Goal: Task Accomplishment & Management: Manage account settings

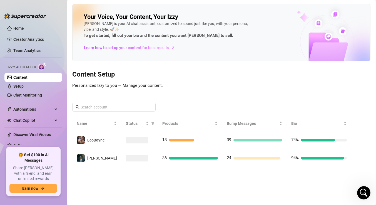
scroll to position [357, 0]
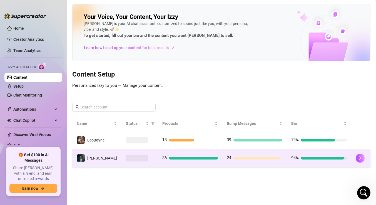
click at [187, 158] on div at bounding box center [193, 158] width 49 height 3
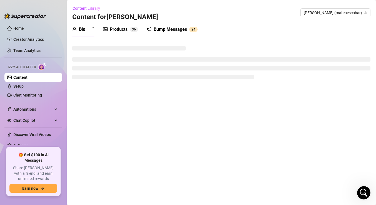
click at [174, 29] on div "Bump Messages" at bounding box center [170, 29] width 33 height 7
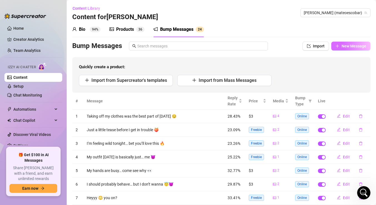
click at [340, 46] on button "New Message" at bounding box center [350, 46] width 39 height 9
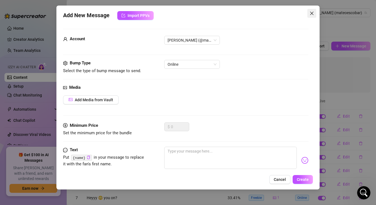
click at [312, 13] on icon "close" at bounding box center [312, 13] width 4 height 4
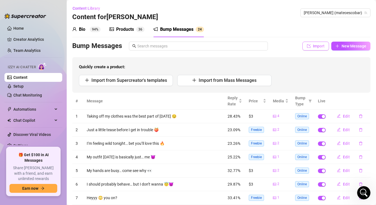
click at [318, 45] on span "Import" at bounding box center [319, 46] width 12 height 4
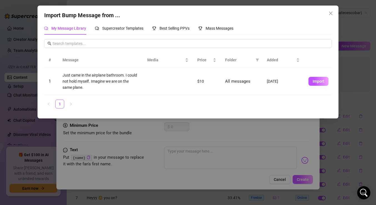
click at [351, 71] on div "Import Bump Message from ... My Message Library Supercreator Templates Best Sel…" at bounding box center [188, 102] width 376 height 205
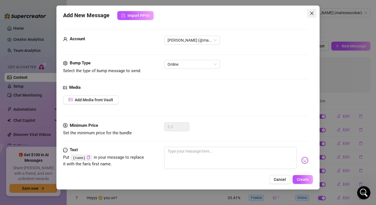
click at [311, 11] on icon "close" at bounding box center [312, 13] width 4 height 4
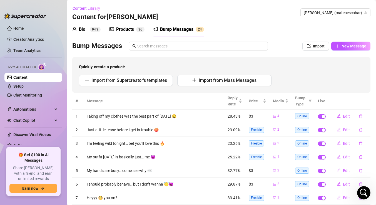
scroll to position [47, 0]
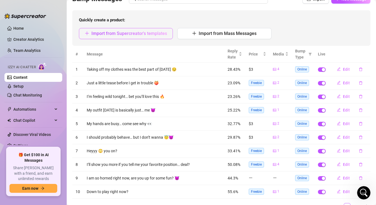
click at [162, 33] on span "Import from Supercreator's templates" at bounding box center [129, 33] width 76 height 5
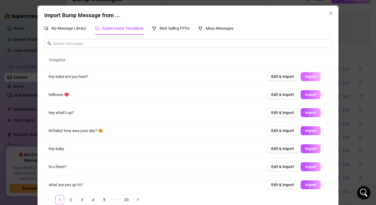
click at [307, 76] on span "Import" at bounding box center [311, 76] width 12 height 4
click at [316, 95] on span "Import" at bounding box center [311, 95] width 12 height 4
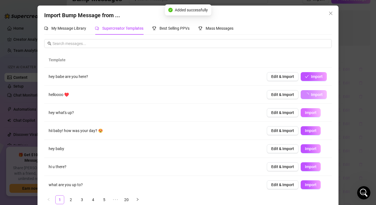
click at [313, 112] on span "Import" at bounding box center [311, 113] width 12 height 4
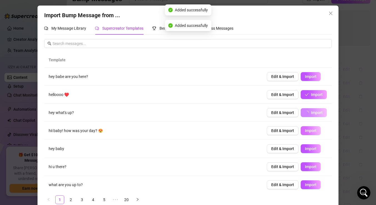
click at [313, 131] on span "Import" at bounding box center [311, 131] width 12 height 4
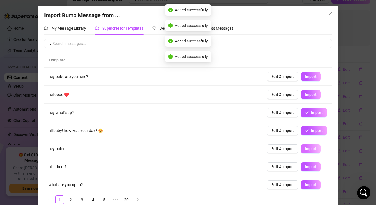
click at [310, 148] on span "Import" at bounding box center [311, 149] width 12 height 4
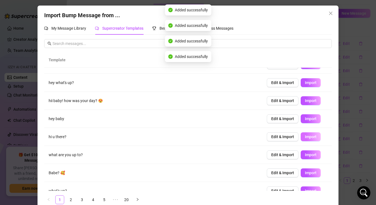
scroll to position [33, 0]
click at [312, 136] on span "Import" at bounding box center [311, 137] width 12 height 4
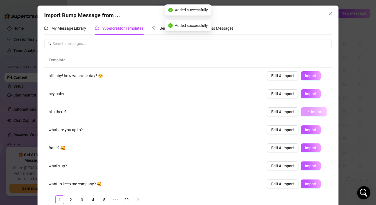
scroll to position [55, 0]
click at [312, 150] on span "Import" at bounding box center [311, 148] width 12 height 4
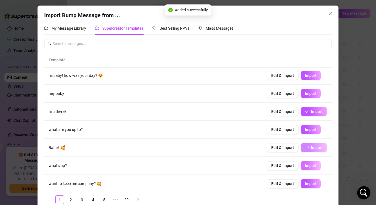
click at [309, 166] on span "Import" at bounding box center [311, 166] width 12 height 4
click at [308, 186] on span "Import" at bounding box center [311, 184] width 12 height 4
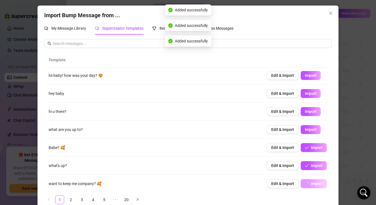
scroll to position [57, 0]
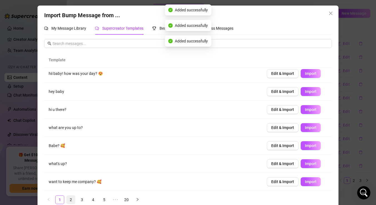
click at [71, 199] on link "2" at bounding box center [71, 200] width 8 height 8
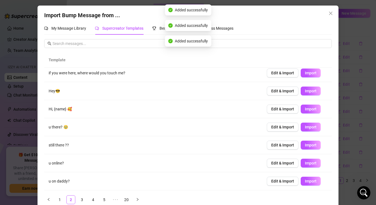
scroll to position [0, 0]
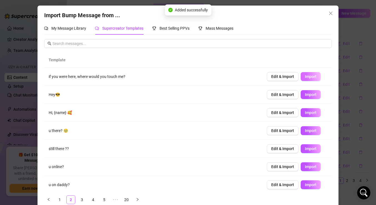
click at [308, 74] on span "Import" at bounding box center [311, 76] width 12 height 4
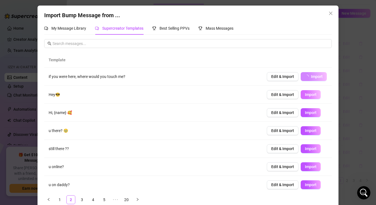
click at [310, 94] on span "Import" at bounding box center [311, 95] width 12 height 4
click at [308, 112] on span "Import" at bounding box center [311, 113] width 12 height 4
click at [309, 128] on button "Import" at bounding box center [311, 130] width 20 height 9
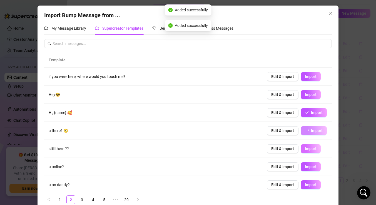
click at [309, 149] on span "Import" at bounding box center [311, 149] width 12 height 4
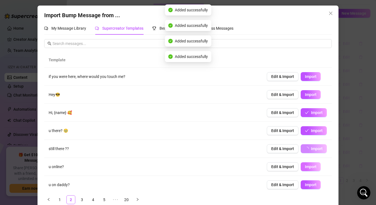
click at [309, 167] on span "Import" at bounding box center [311, 167] width 12 height 4
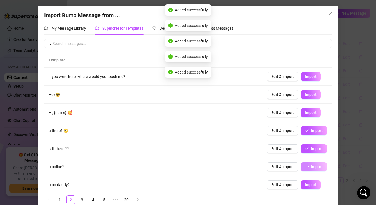
click at [309, 180] on td "Edit & Import Import" at bounding box center [296, 185] width 69 height 18
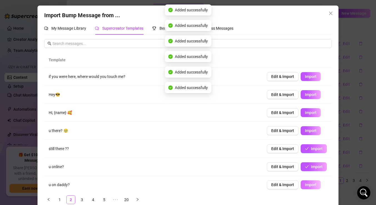
click at [309, 183] on span "Import" at bounding box center [311, 185] width 12 height 4
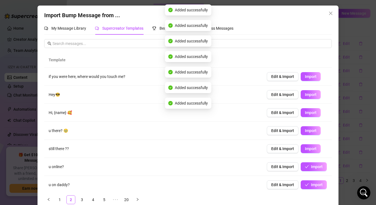
scroll to position [57, 0]
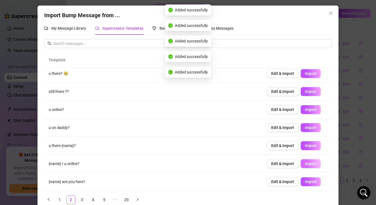
click at [311, 164] on span "Import" at bounding box center [311, 164] width 12 height 4
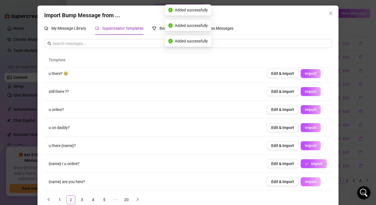
click at [311, 184] on button "Import" at bounding box center [311, 182] width 20 height 9
click at [84, 200] on link "3" at bounding box center [82, 200] width 8 height 8
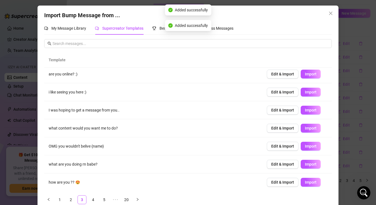
scroll to position [0, 0]
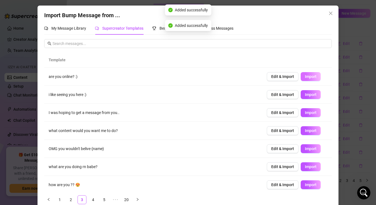
click at [314, 80] on button "Import" at bounding box center [311, 76] width 20 height 9
click at [310, 95] on span "Import" at bounding box center [311, 95] width 12 height 4
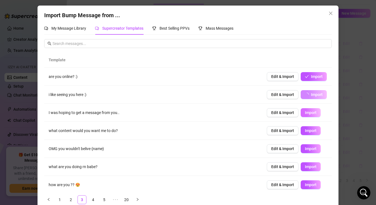
click at [308, 115] on span "Import" at bounding box center [311, 113] width 12 height 4
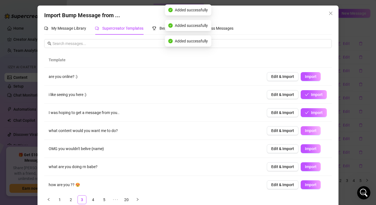
click at [308, 131] on span "Import" at bounding box center [311, 131] width 12 height 4
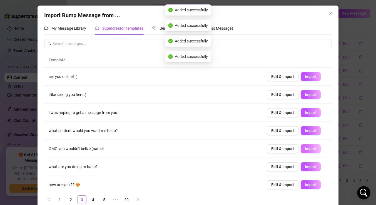
click at [311, 148] on span "Import" at bounding box center [311, 149] width 12 height 4
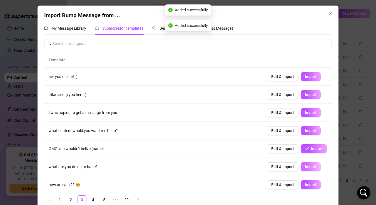
click at [311, 165] on span "Import" at bounding box center [311, 167] width 12 height 4
click at [311, 185] on span "Import" at bounding box center [311, 185] width 12 height 4
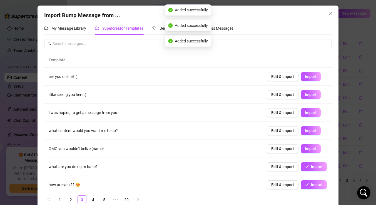
scroll to position [57, 0]
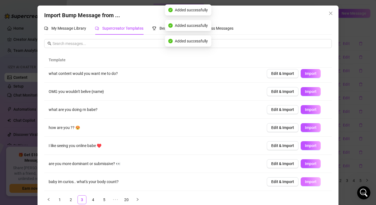
click at [312, 180] on span "Import" at bounding box center [311, 182] width 12 height 4
click at [312, 165] on span "Import" at bounding box center [311, 164] width 12 height 4
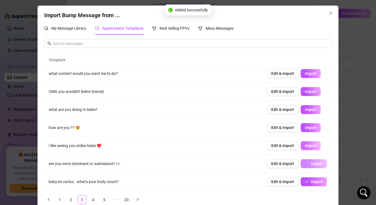
click at [310, 145] on span "Import" at bounding box center [311, 146] width 12 height 4
type textarea "I like seeing you online babe ♥️"
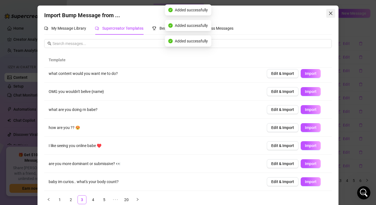
click at [328, 12] on span "Close" at bounding box center [330, 13] width 9 height 4
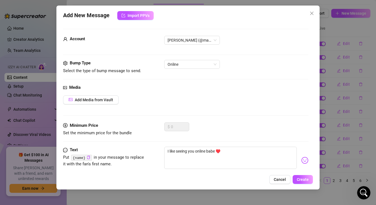
click at [282, 181] on span "Cancel" at bounding box center [280, 180] width 12 height 4
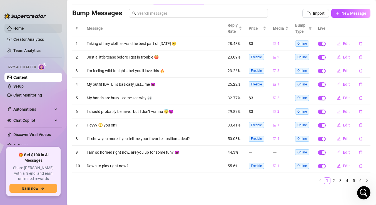
click at [19, 28] on link "Home" at bounding box center [18, 28] width 11 height 4
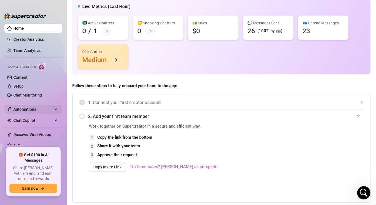
click at [23, 110] on span "Automations" at bounding box center [32, 109] width 39 height 9
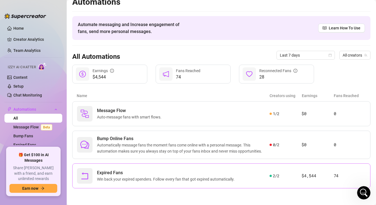
click at [168, 170] on span "Expired Fans" at bounding box center [167, 173] width 140 height 7
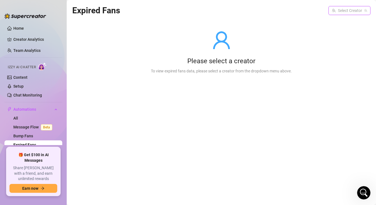
click at [340, 11] on input "search" at bounding box center [347, 10] width 30 height 8
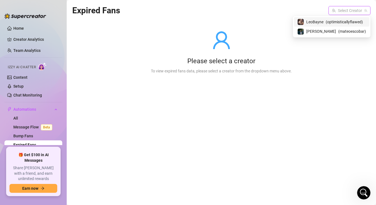
click at [332, 23] on span "( optimisticallyflawed )" at bounding box center [344, 22] width 37 height 6
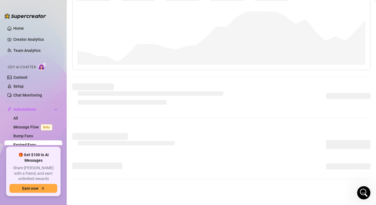
scroll to position [21, 0]
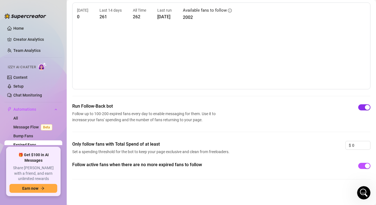
click at [364, 110] on span "button" at bounding box center [364, 108] width 12 height 6
click at [365, 165] on div "button" at bounding box center [367, 166] width 5 height 5
click at [365, 165] on span "button" at bounding box center [364, 166] width 12 height 6
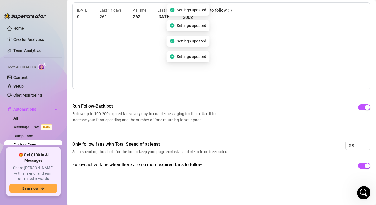
scroll to position [0, 0]
